Goal: Transaction & Acquisition: Purchase product/service

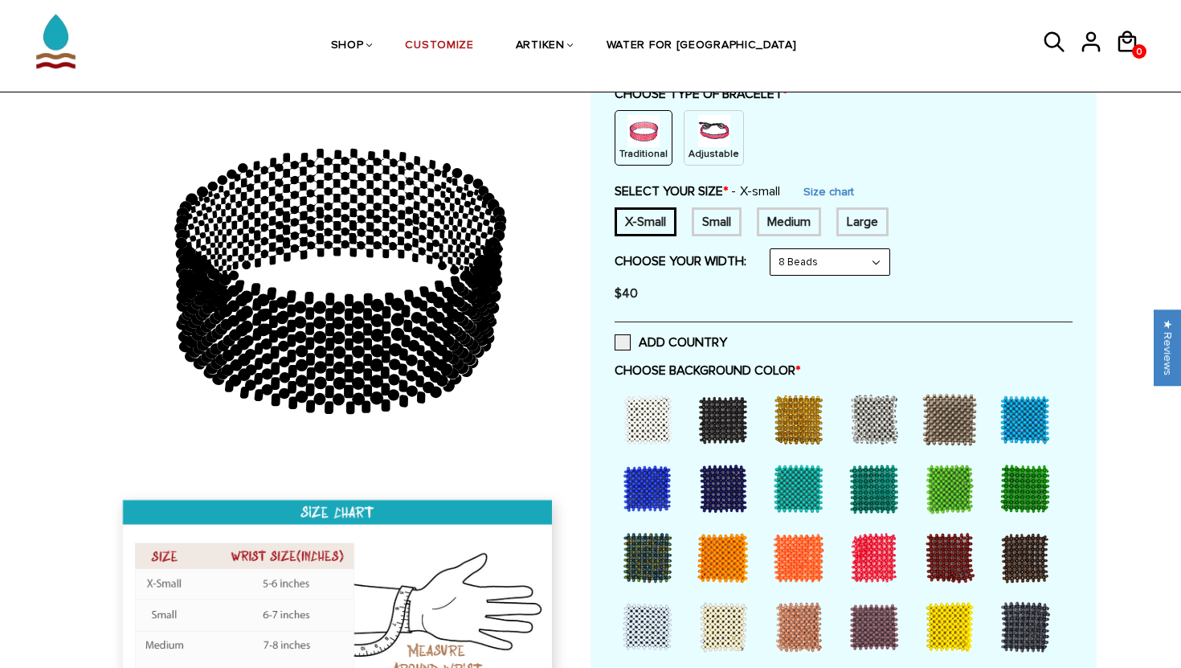
scroll to position [214, 0]
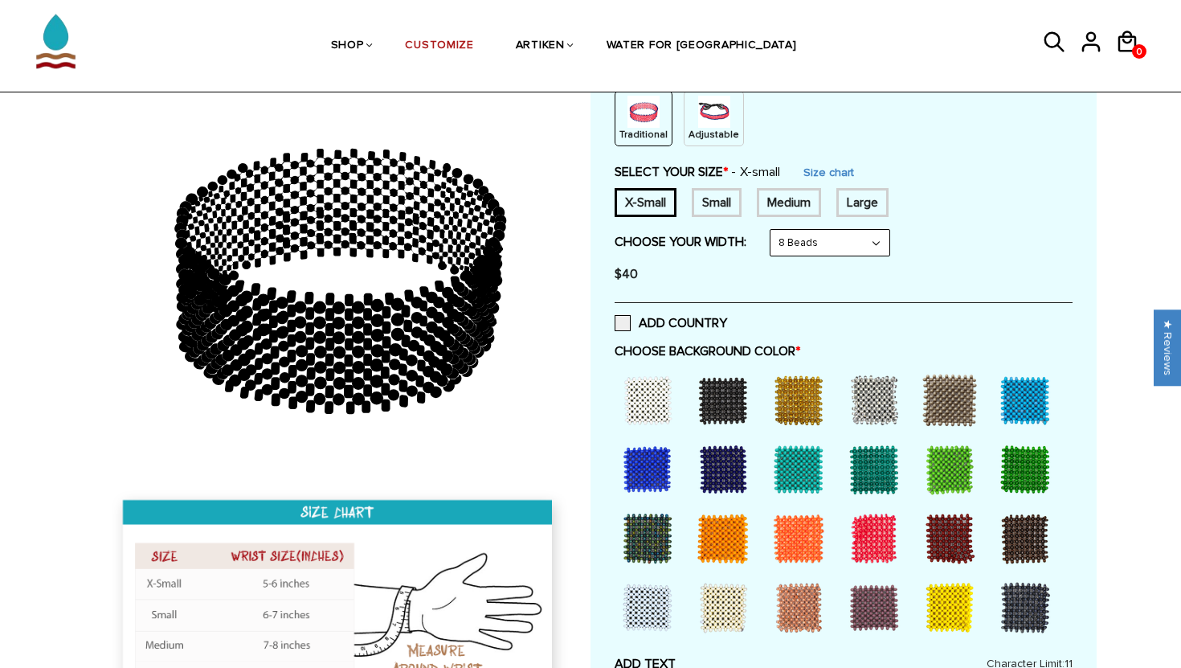
click at [803, 242] on select "8 Beads 6 Beads 10 Beads" at bounding box center [829, 243] width 119 height 26
select select "6-beads"
click at [774, 230] on select "8 Beads 6 Beads 10 Beads" at bounding box center [829, 243] width 119 height 26
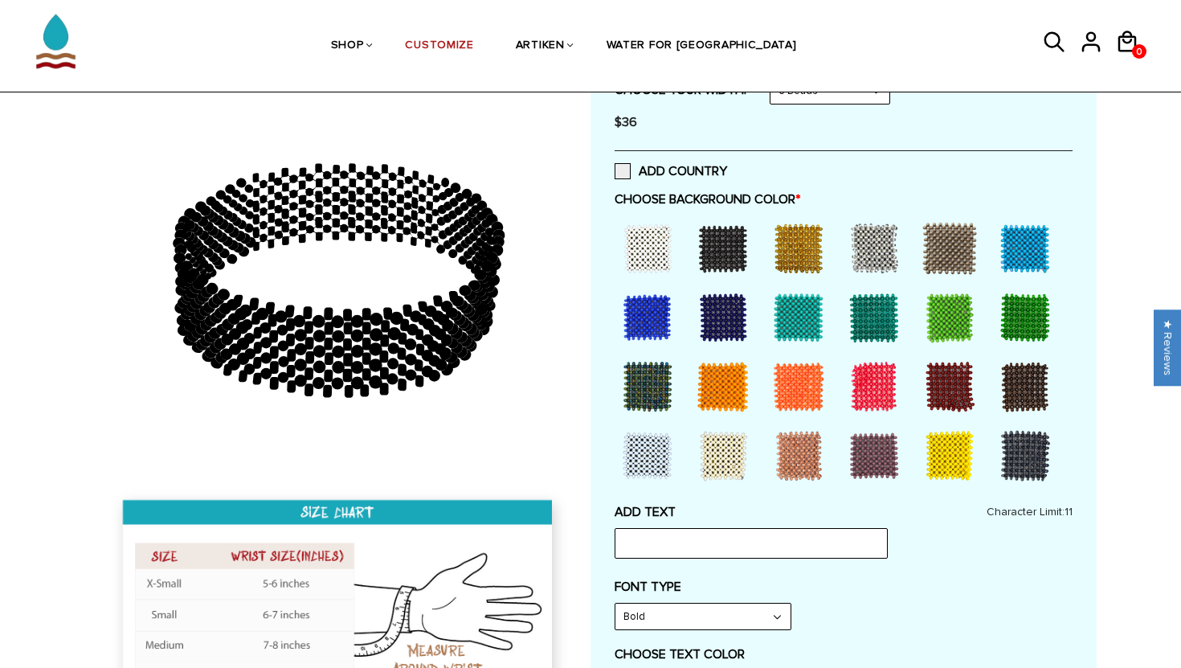
scroll to position [368, 0]
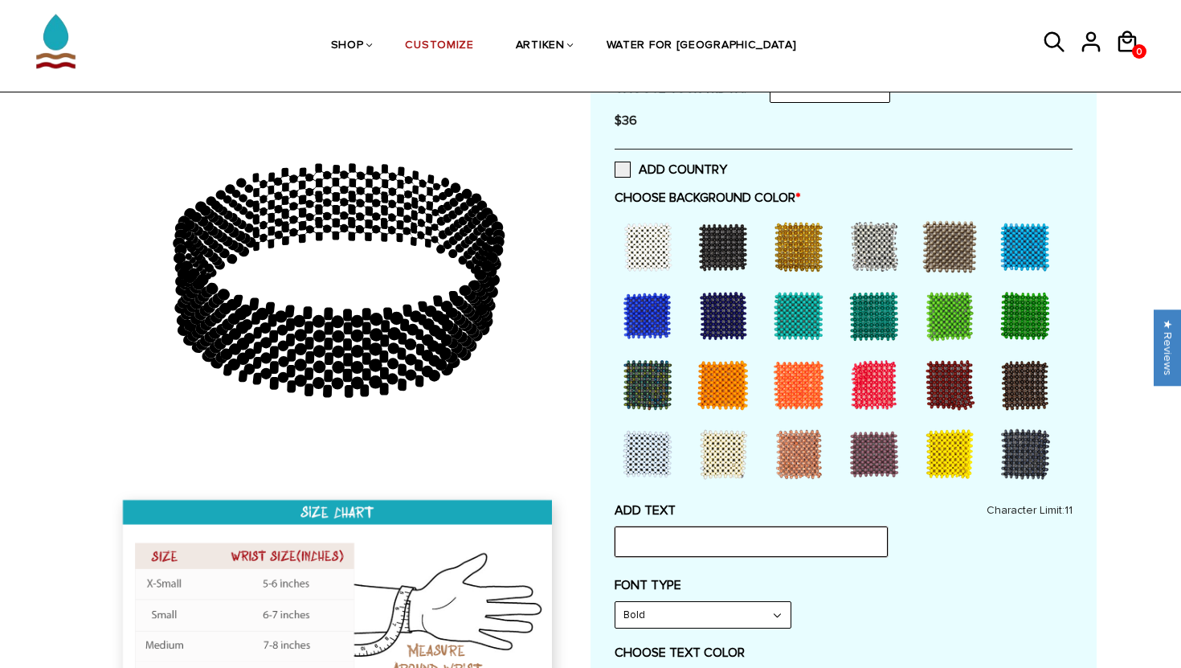
click at [702, 542] on input "text" at bounding box center [751, 541] width 273 height 31
type input "[GEOGRAPHIC_DATA]"
click at [651, 315] on div at bounding box center [647, 316] width 64 height 64
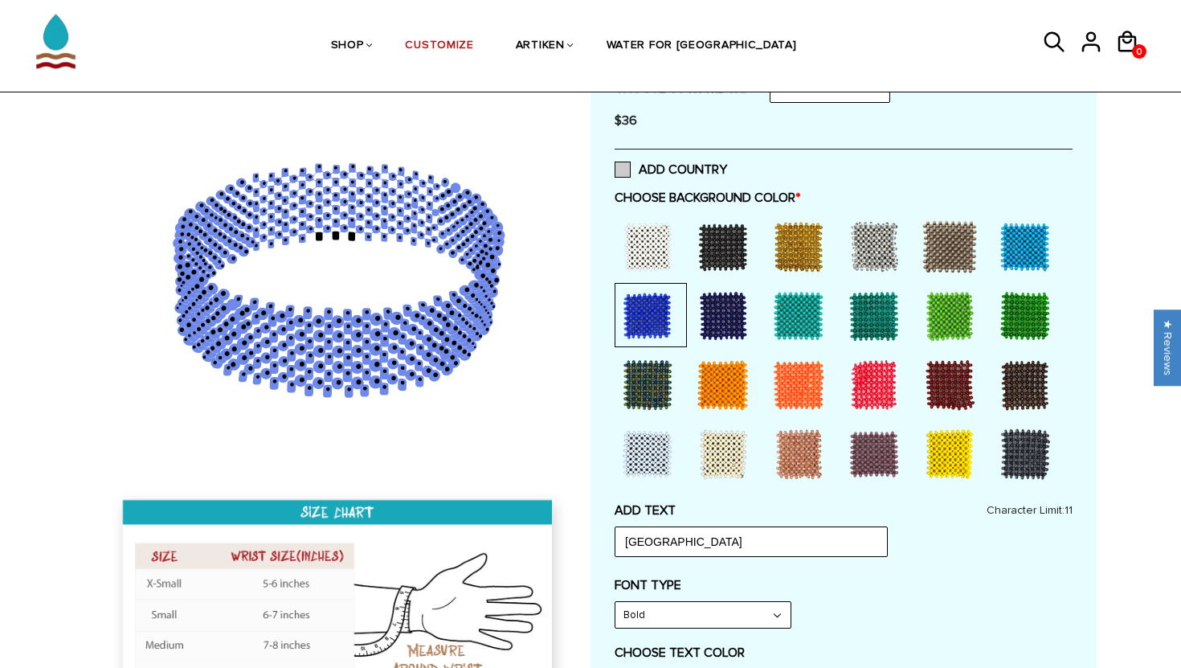
click at [624, 170] on span at bounding box center [623, 169] width 16 height 16
click at [727, 165] on input "ADD COUNTRY" at bounding box center [727, 165] width 0 height 0
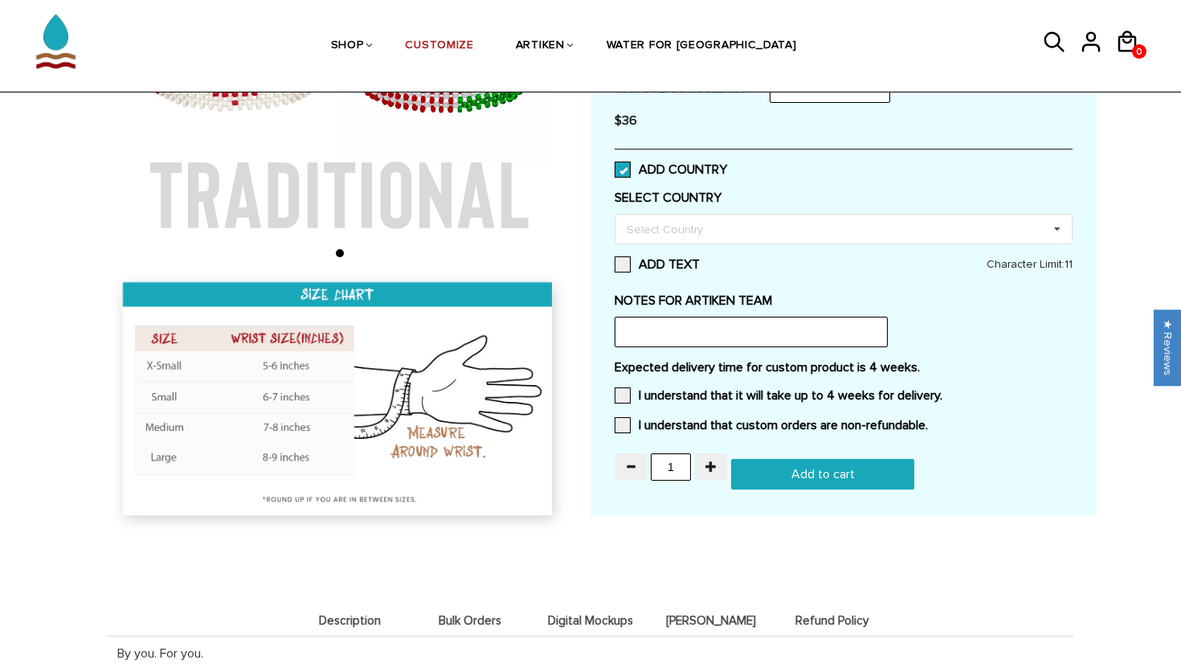
click at [624, 170] on span at bounding box center [623, 169] width 16 height 16
click at [727, 165] on input "ADD COUNTRY" at bounding box center [727, 165] width 0 height 0
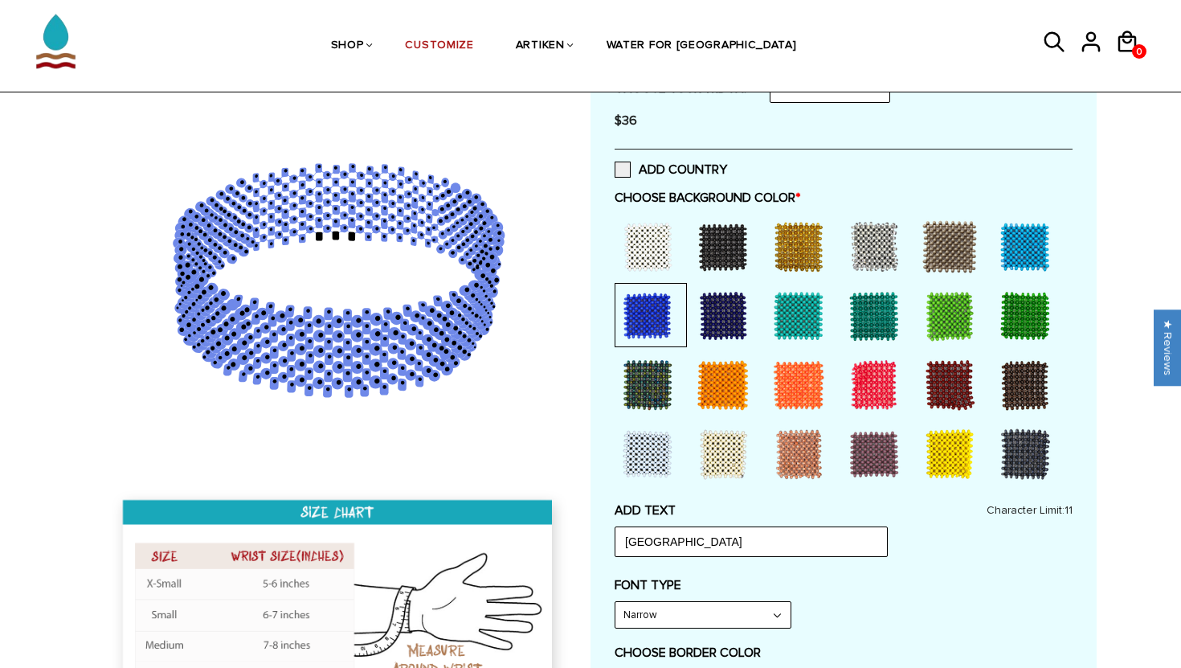
scroll to position [525, 0]
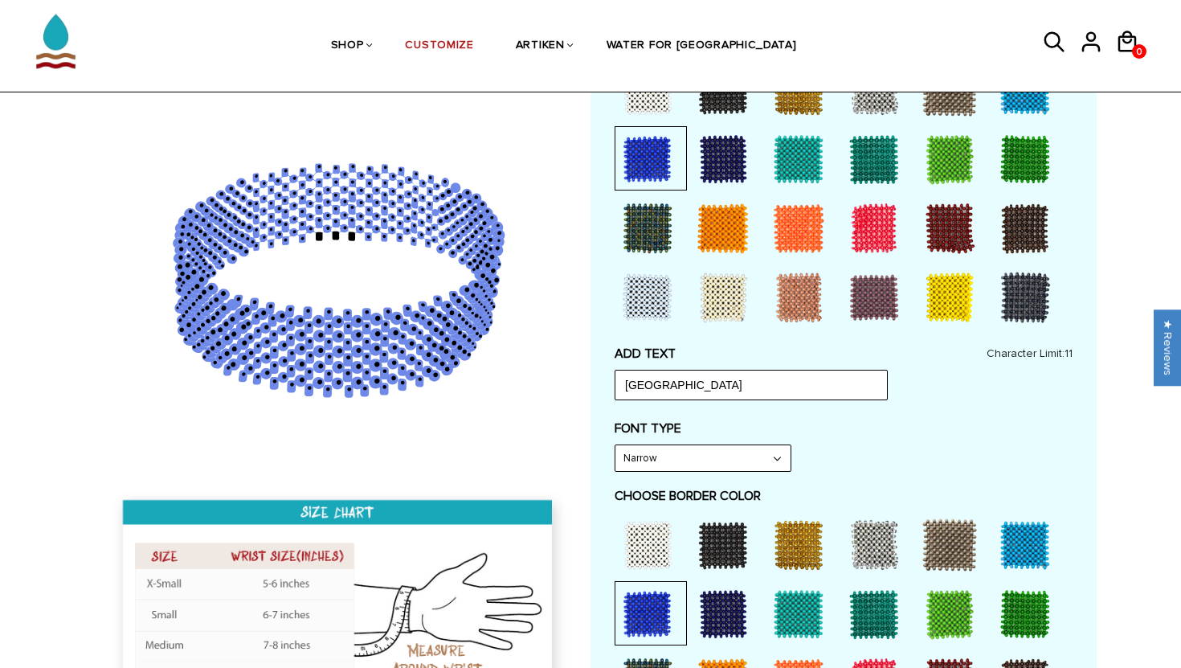
click at [673, 462] on select "Narrow Bold" at bounding box center [702, 458] width 175 height 26
click at [615, 445] on select "Narrow Bold" at bounding box center [702, 458] width 175 height 26
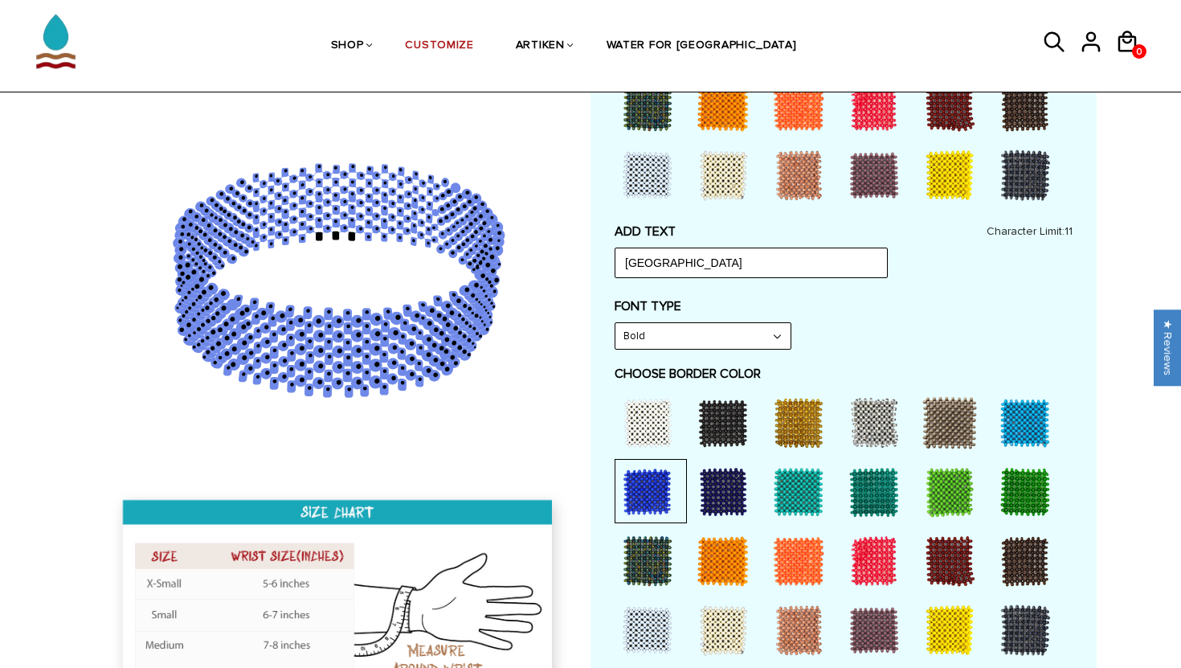
scroll to position [652, 0]
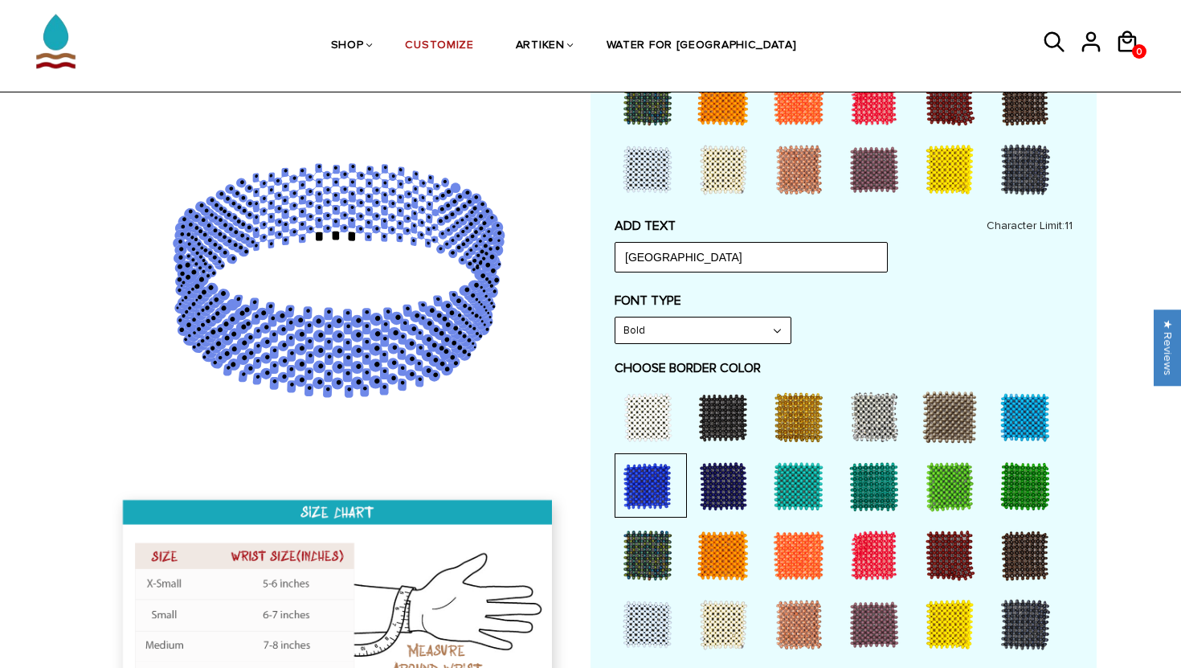
click at [721, 486] on div at bounding box center [723, 486] width 64 height 64
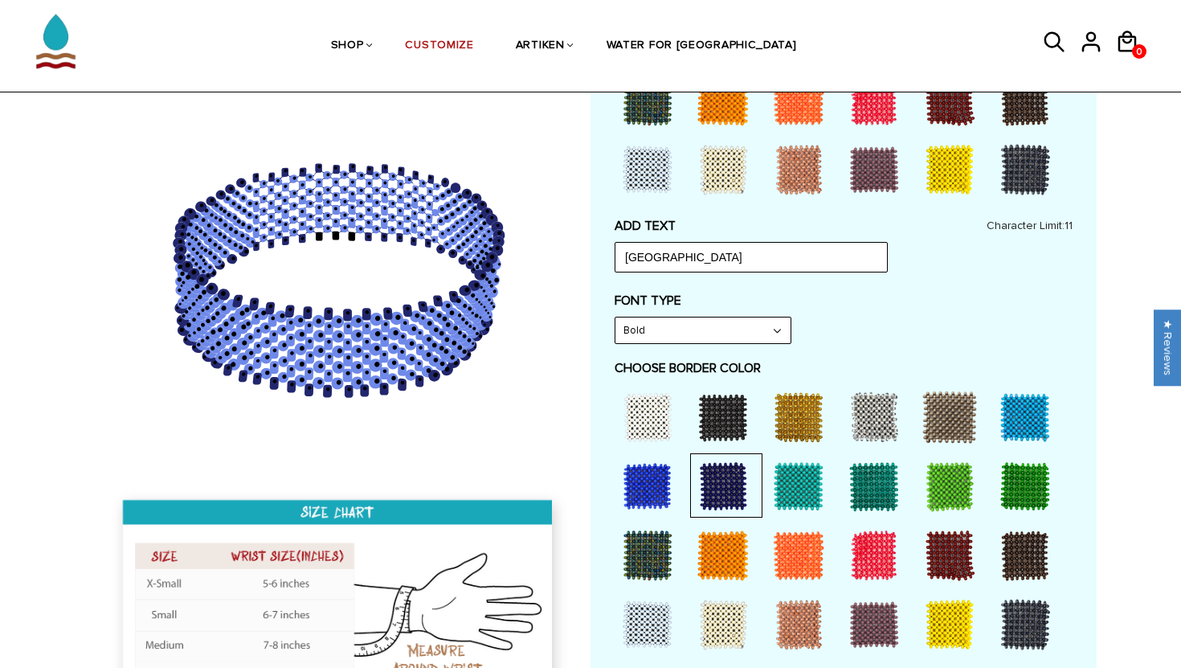
click at [789, 487] on div at bounding box center [798, 486] width 64 height 64
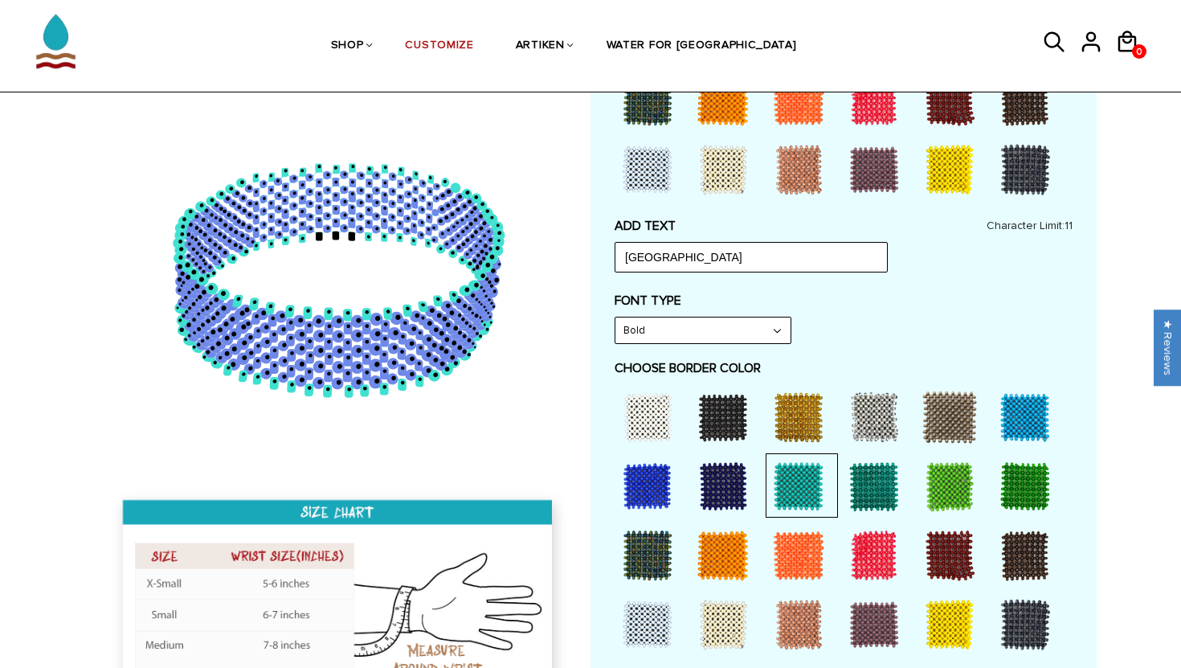
click at [648, 413] on div at bounding box center [647, 417] width 64 height 64
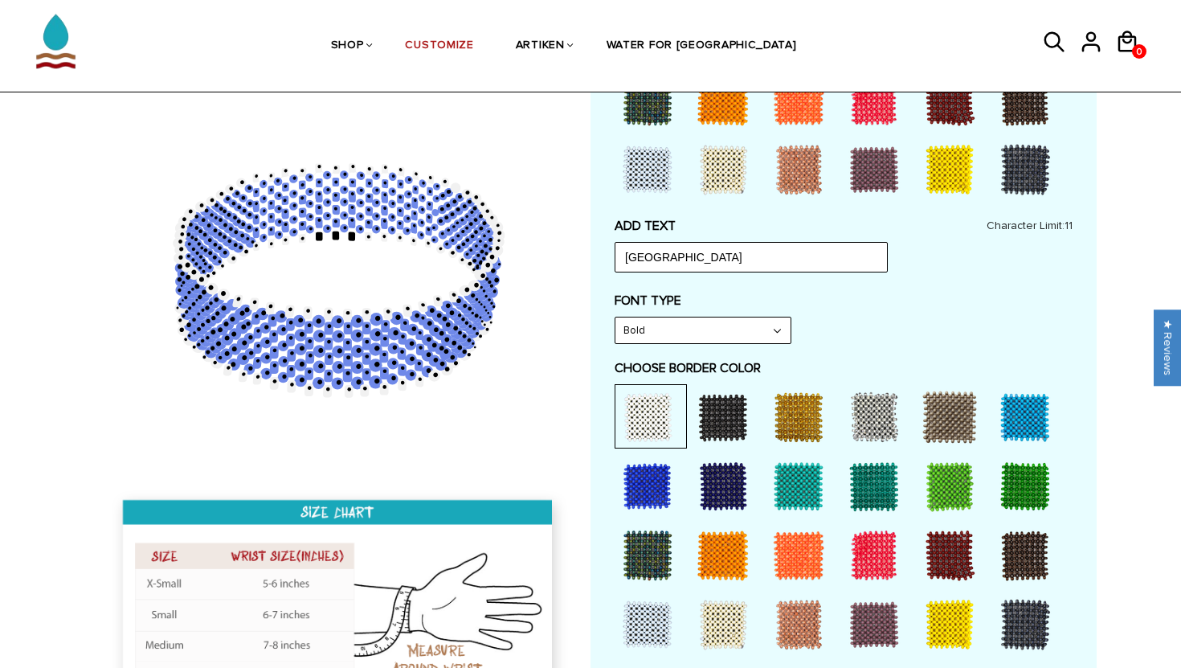
click at [937, 430] on div at bounding box center [949, 417] width 64 height 64
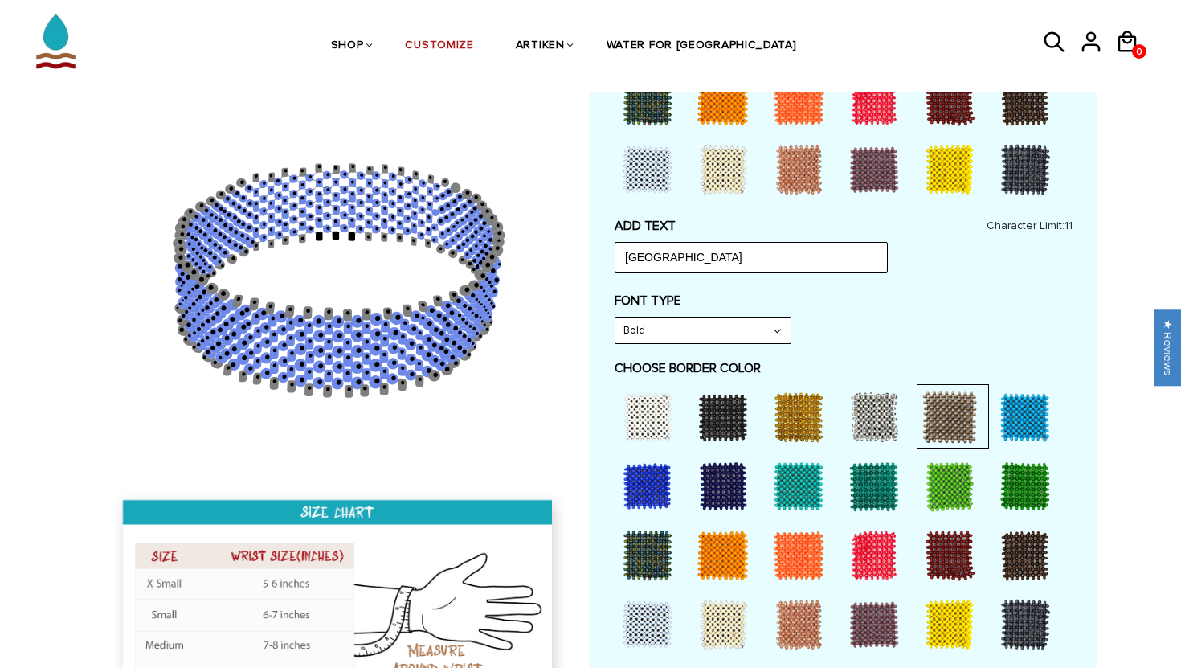
click at [1064, 410] on div at bounding box center [844, 522] width 458 height 276
click at [1015, 410] on div at bounding box center [1025, 417] width 64 height 64
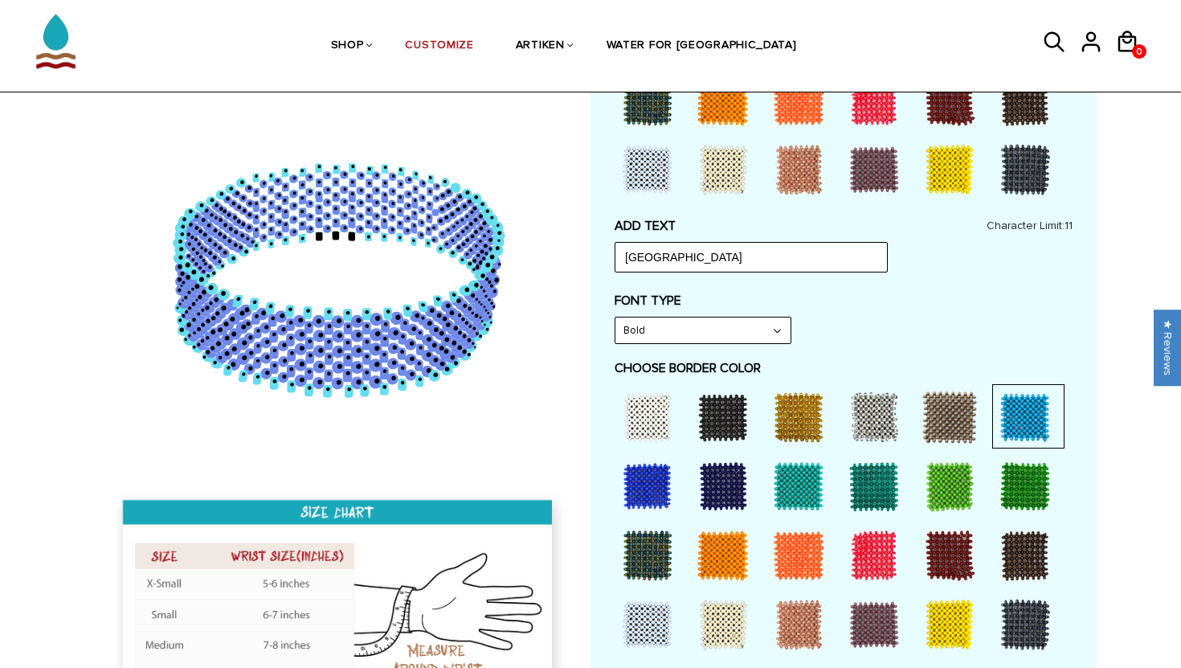
click at [713, 620] on div at bounding box center [723, 624] width 64 height 64
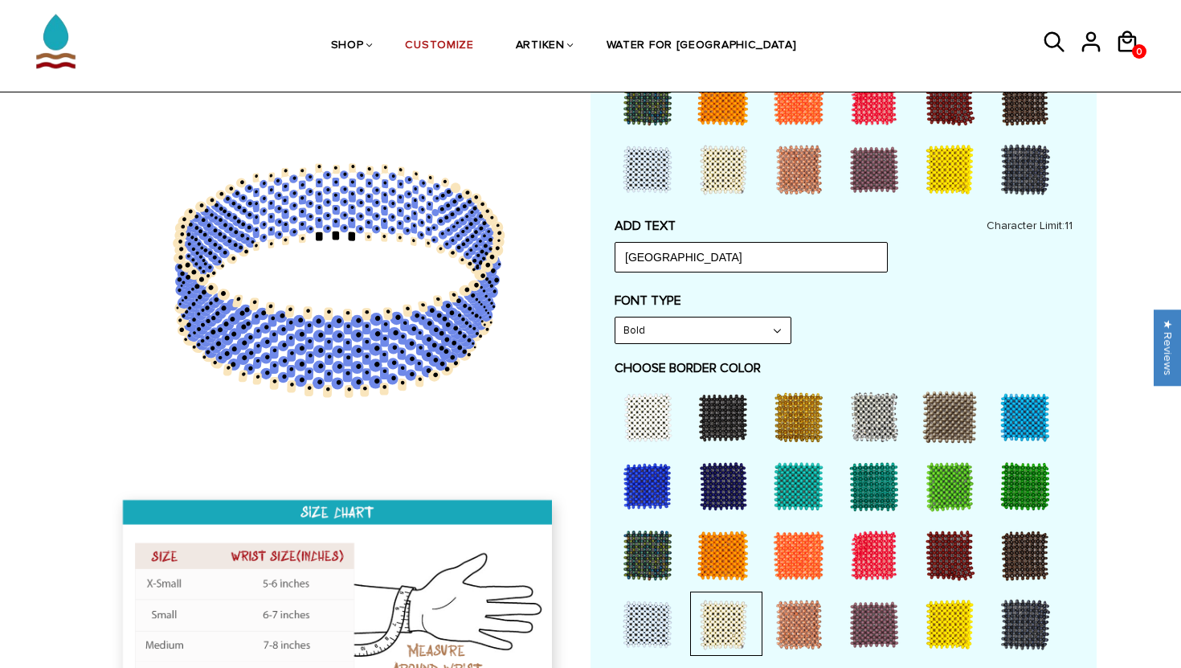
click at [649, 624] on div at bounding box center [647, 624] width 64 height 64
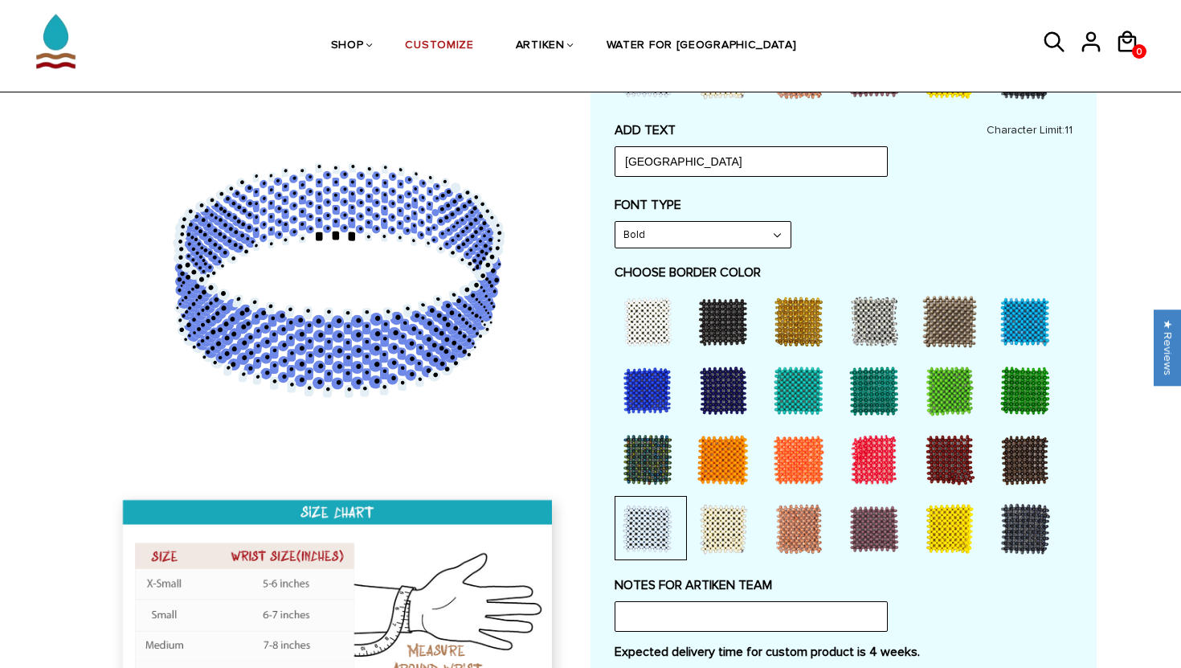
scroll to position [612, 0]
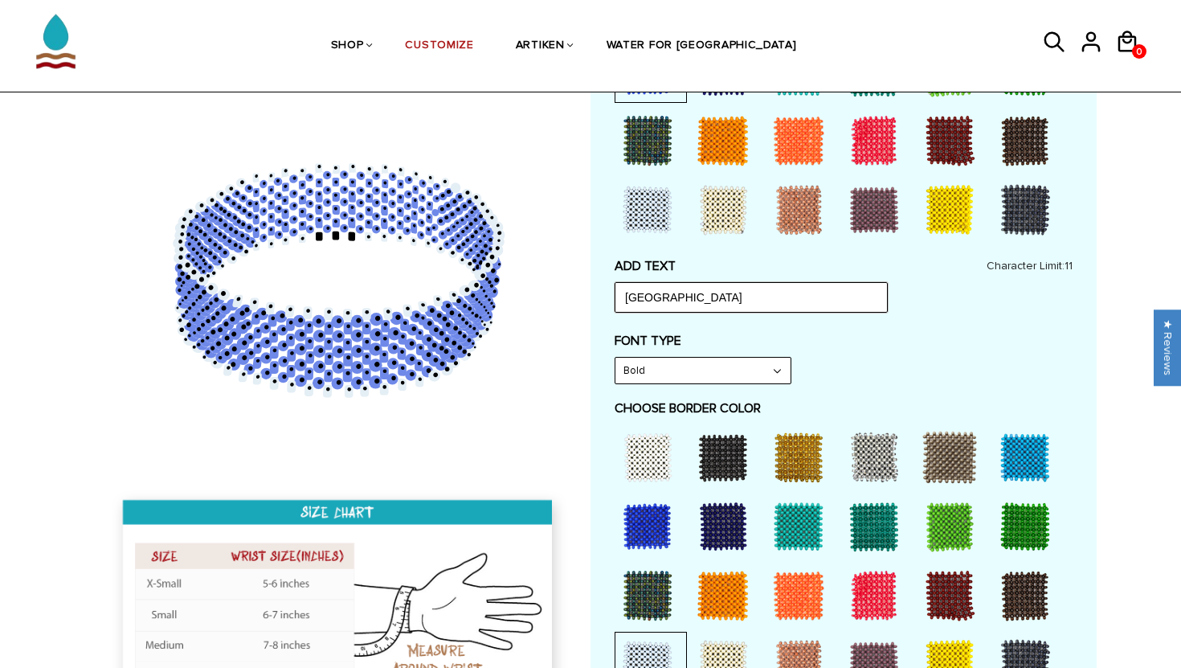
click at [683, 300] on input "[GEOGRAPHIC_DATA]" at bounding box center [751, 297] width 273 height 31
click at [706, 301] on input "[GEOGRAPHIC_DATA]" at bounding box center [751, 297] width 273 height 31
drag, startPoint x: 431, startPoint y: 314, endPoint x: 485, endPoint y: 314, distance: 54.6
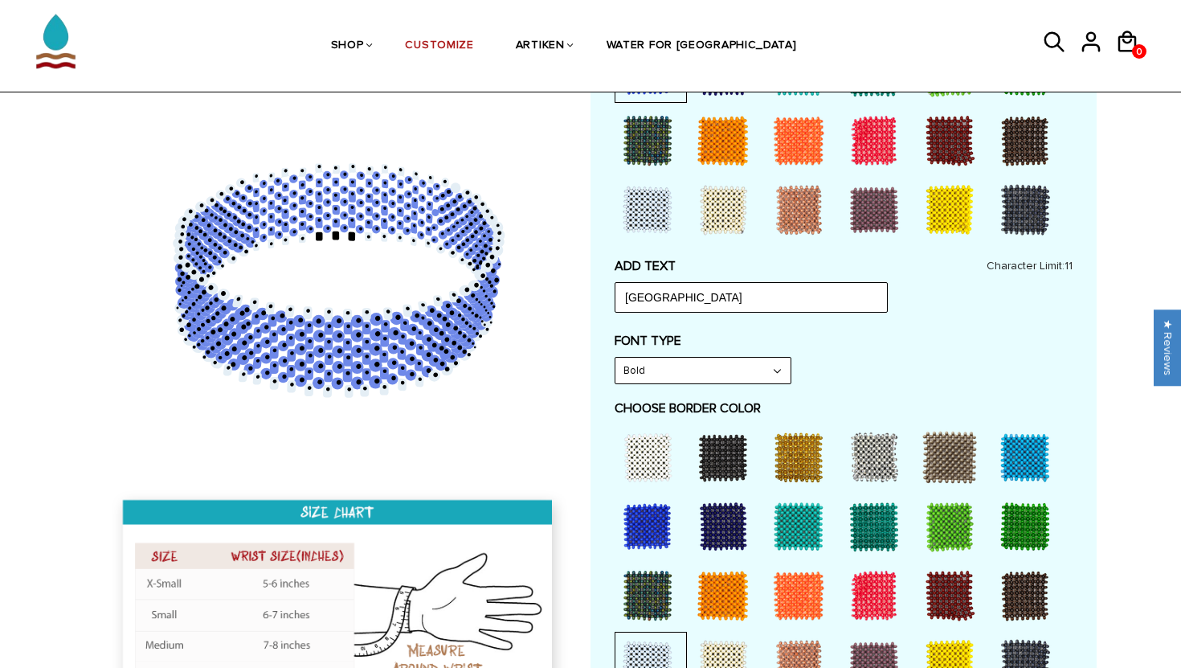
click at [485, 314] on g at bounding box center [338, 279] width 326 height 220
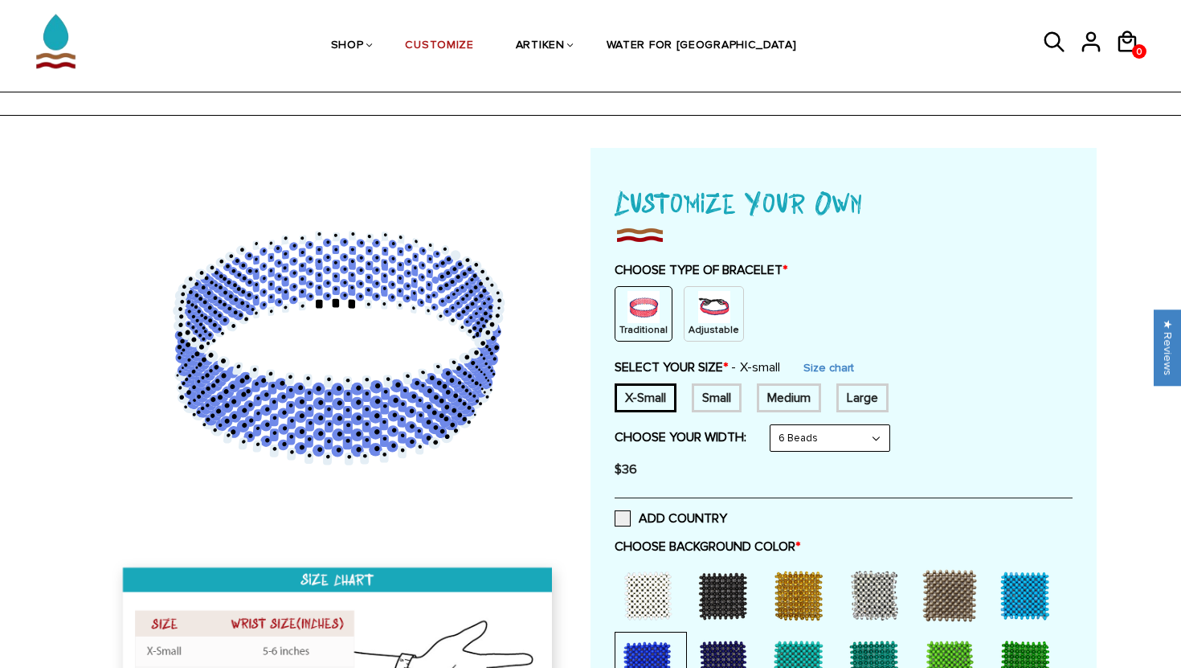
scroll to position [15, 0]
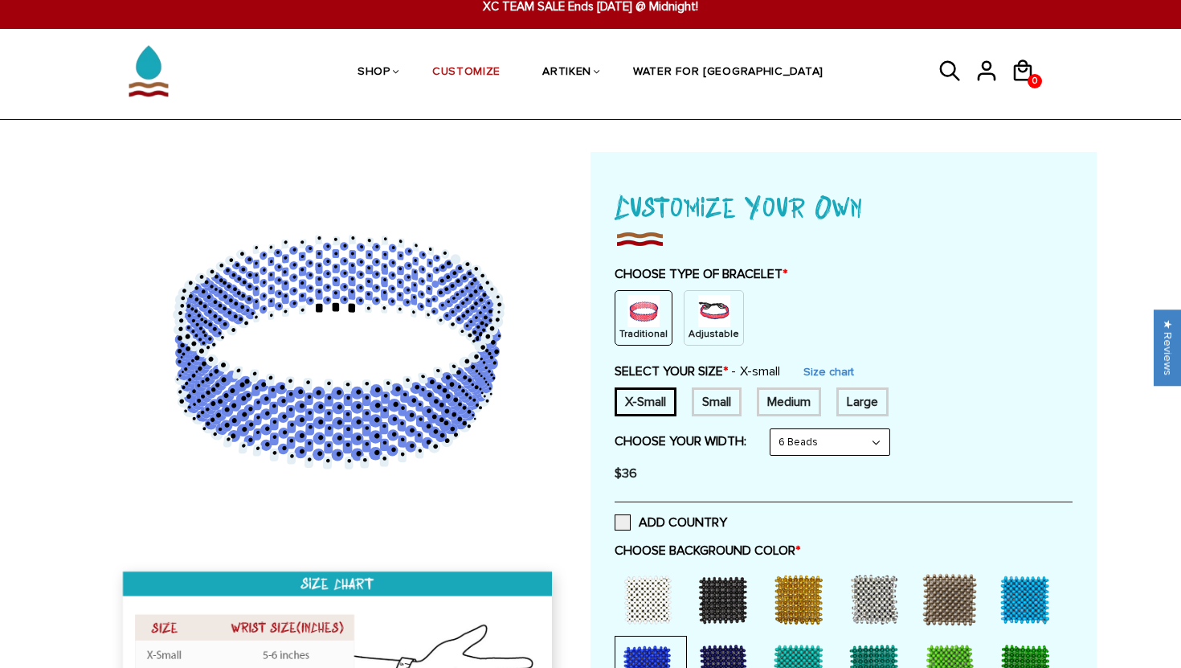
click at [718, 308] on img at bounding box center [714, 311] width 32 height 32
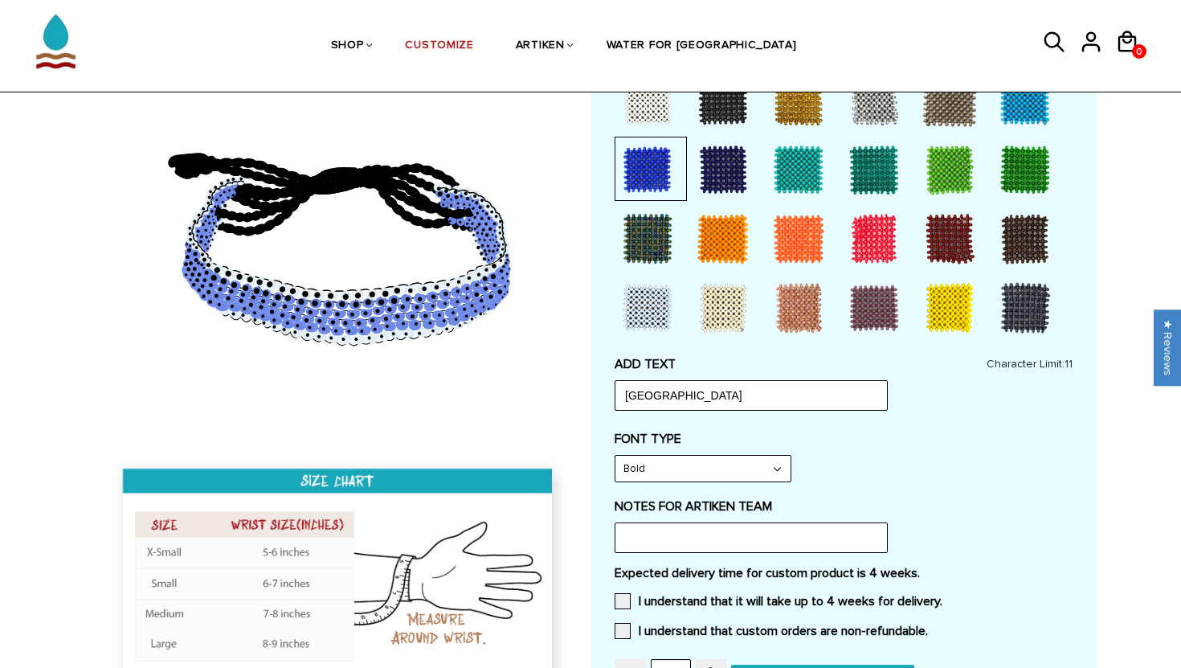
scroll to position [460, 0]
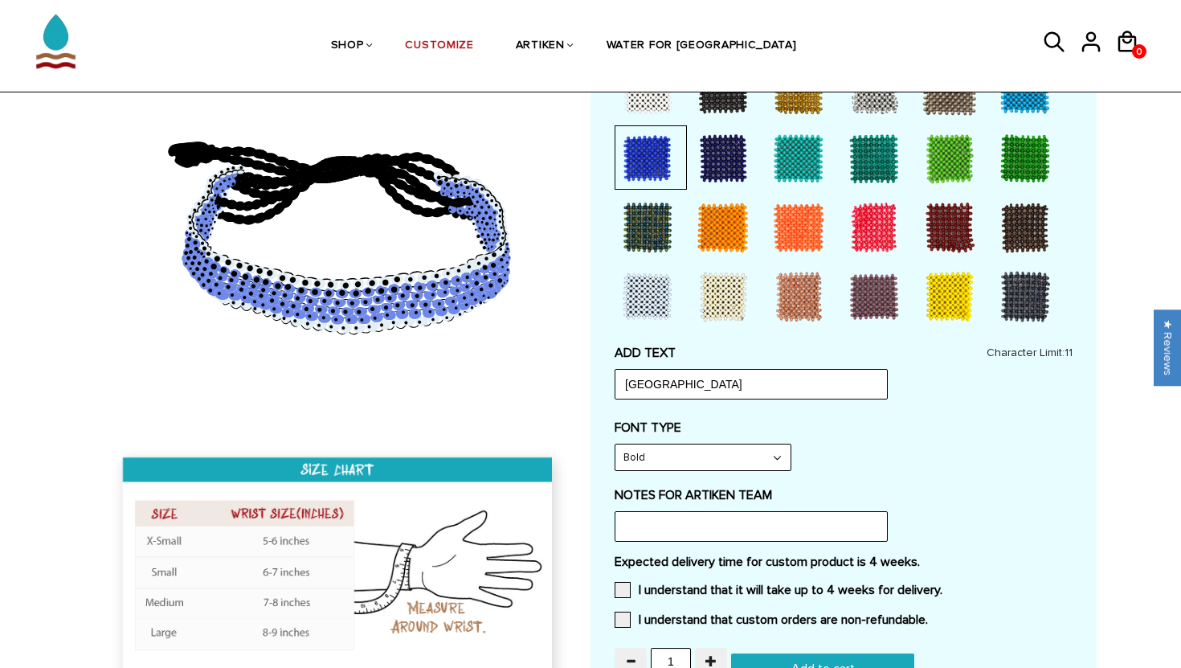
click at [676, 461] on select "Narrow Bold" at bounding box center [702, 457] width 175 height 26
click at [615, 444] on select "Narrow Bold" at bounding box center [702, 457] width 175 height 26
click at [667, 461] on select "Narrow Bold" at bounding box center [702, 457] width 175 height 26
click at [615, 444] on select "Narrow Bold" at bounding box center [702, 457] width 175 height 26
click at [674, 525] on input "text" at bounding box center [751, 526] width 273 height 31
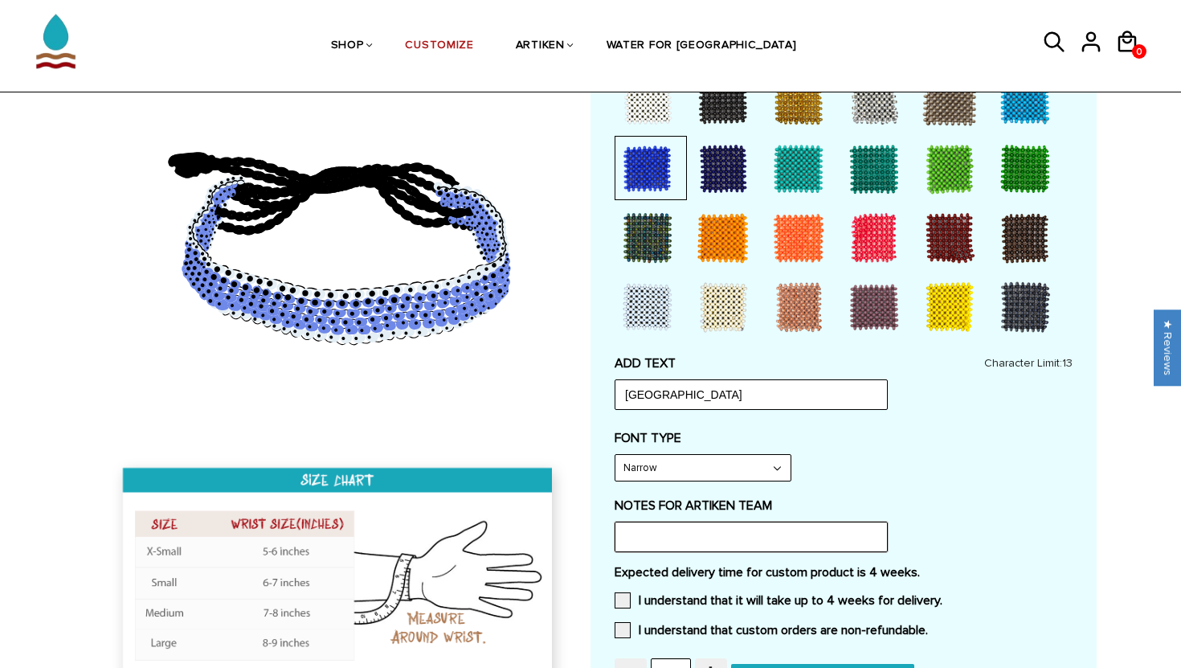
scroll to position [451, 0]
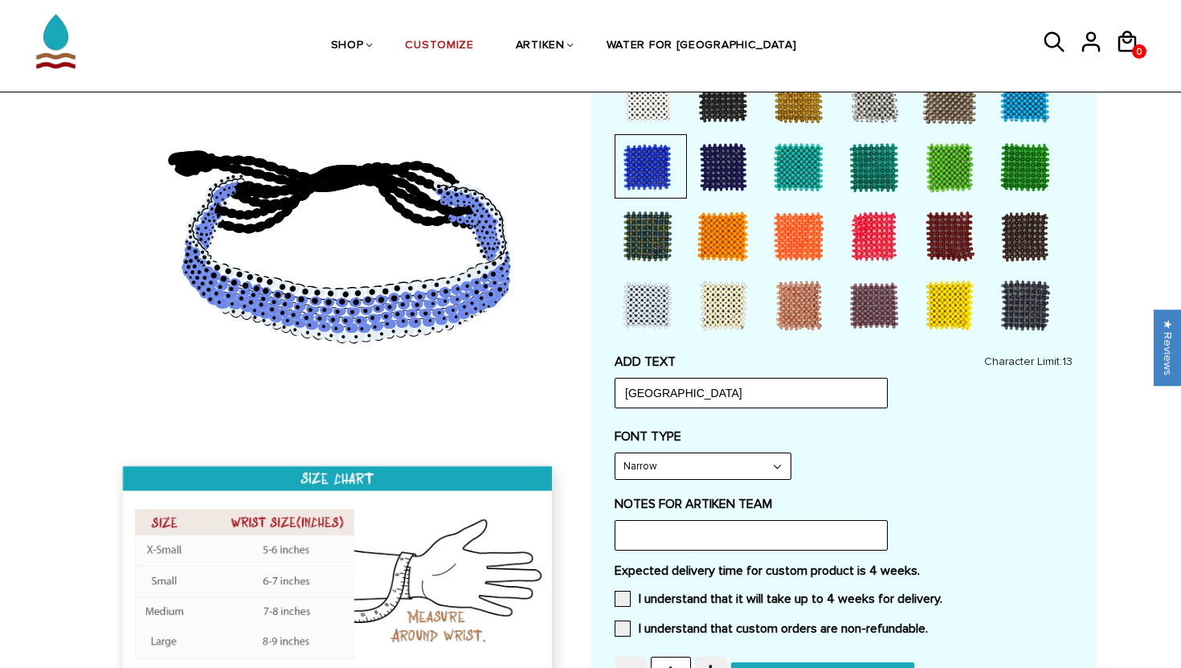
click at [681, 467] on select "Narrow Bold" at bounding box center [702, 466] width 175 height 26
select select "Bold"
click at [615, 453] on select "Narrow Bold" at bounding box center [702, 466] width 175 height 26
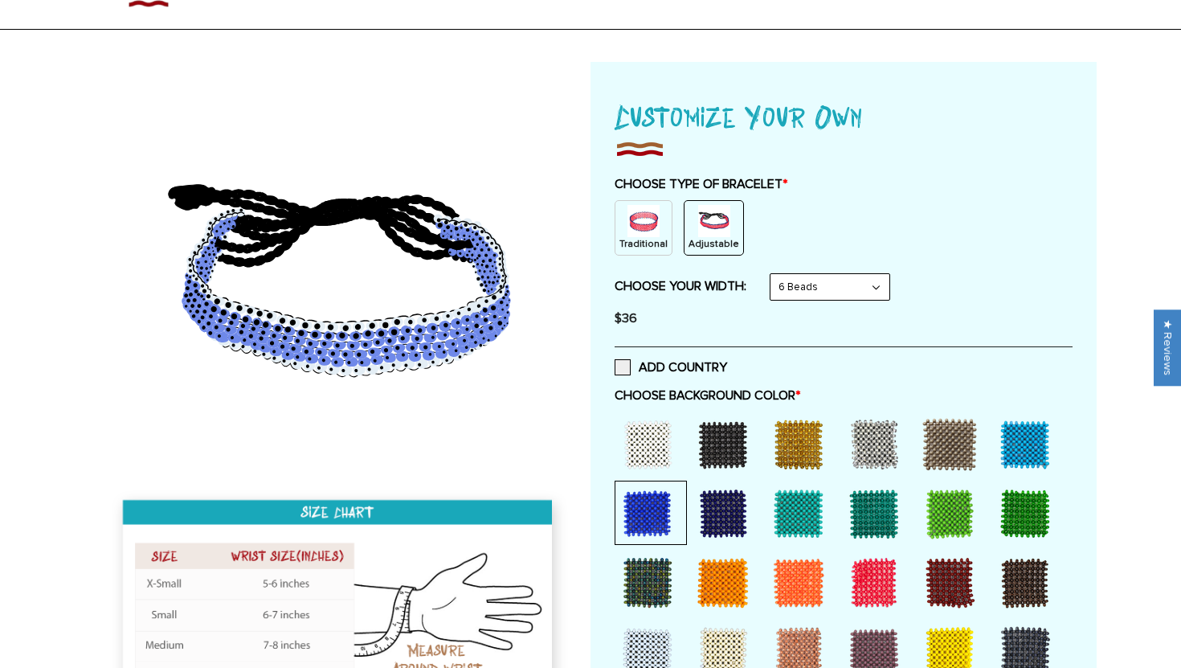
scroll to position [0, 0]
